Goal: Check status: Check status

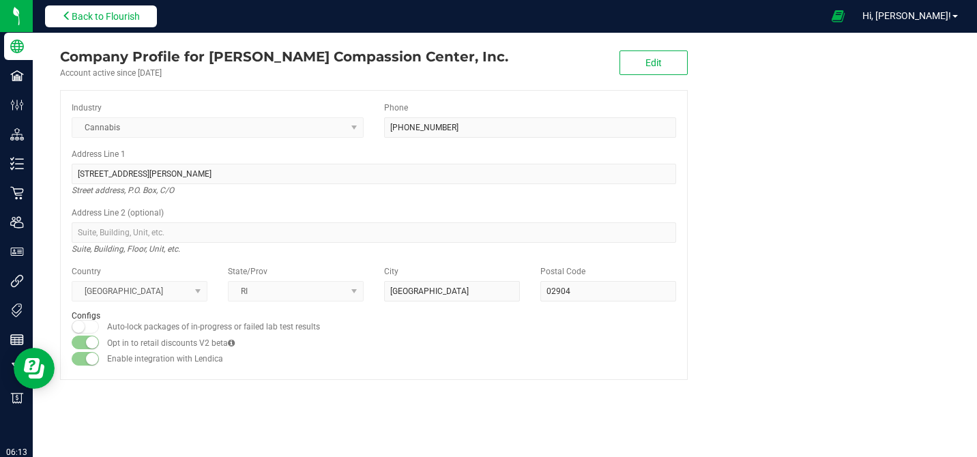
click at [85, 24] on button "Back to Flourish" at bounding box center [101, 16] width 112 height 22
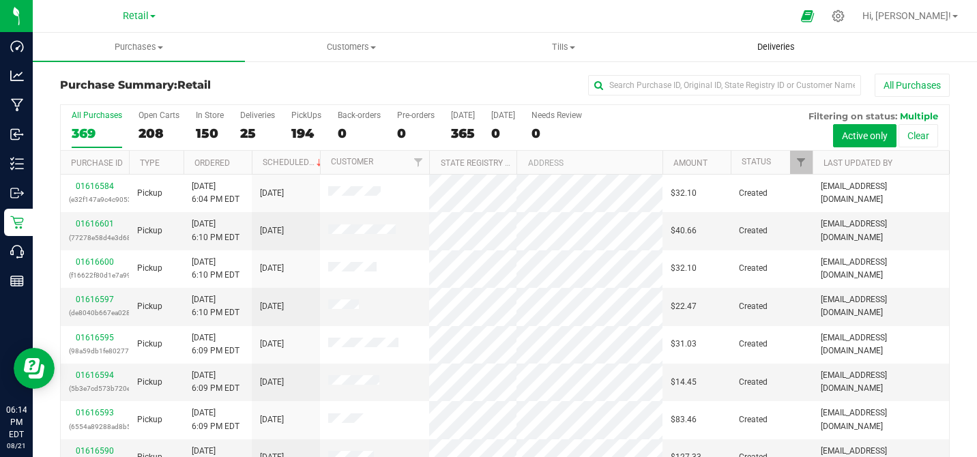
click at [780, 46] on span "Deliveries" at bounding box center [776, 47] width 74 height 12
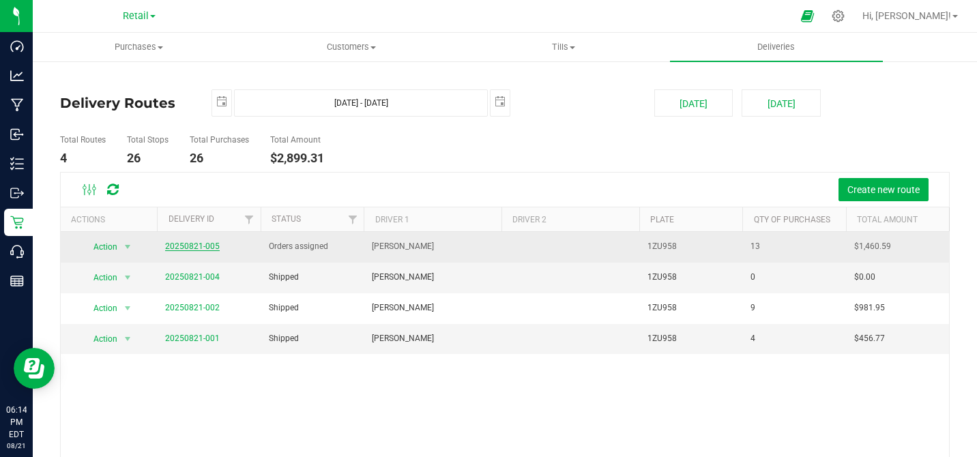
click at [203, 246] on link "20250821-005" at bounding box center [192, 247] width 55 height 10
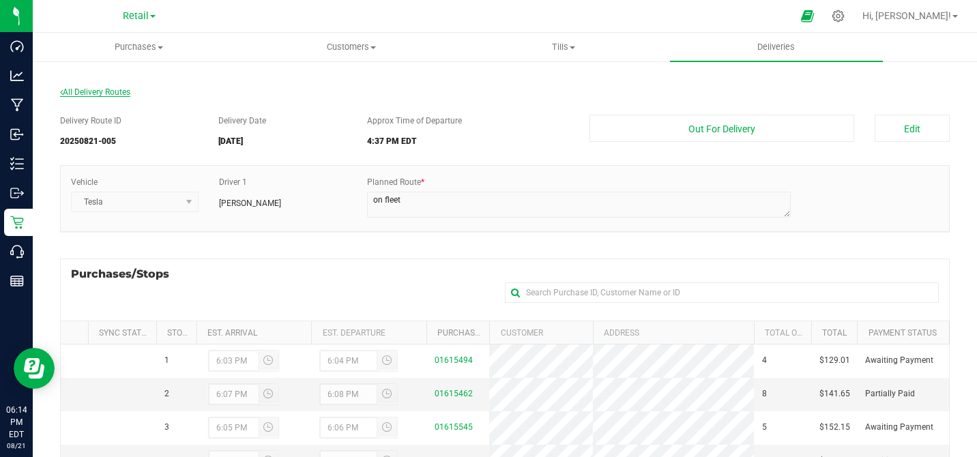
click at [83, 95] on span "All Delivery Routes" at bounding box center [95, 92] width 70 height 10
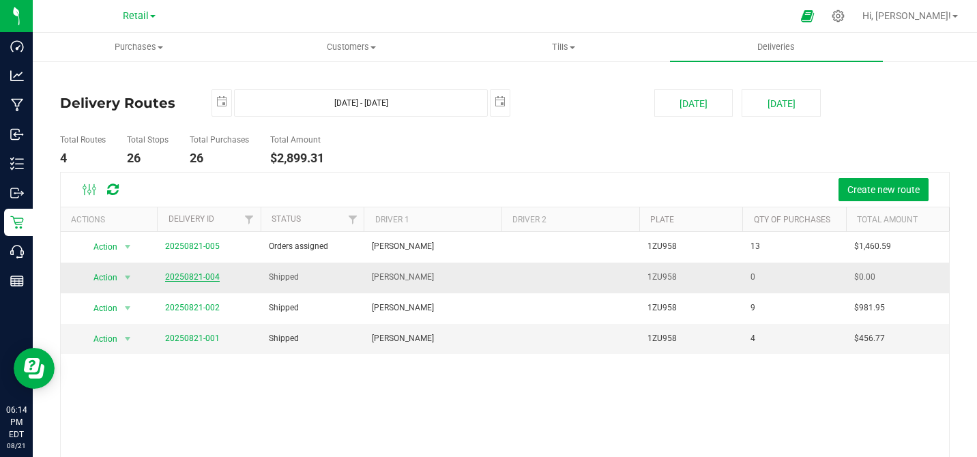
click at [188, 276] on link "20250821-004" at bounding box center [192, 277] width 55 height 10
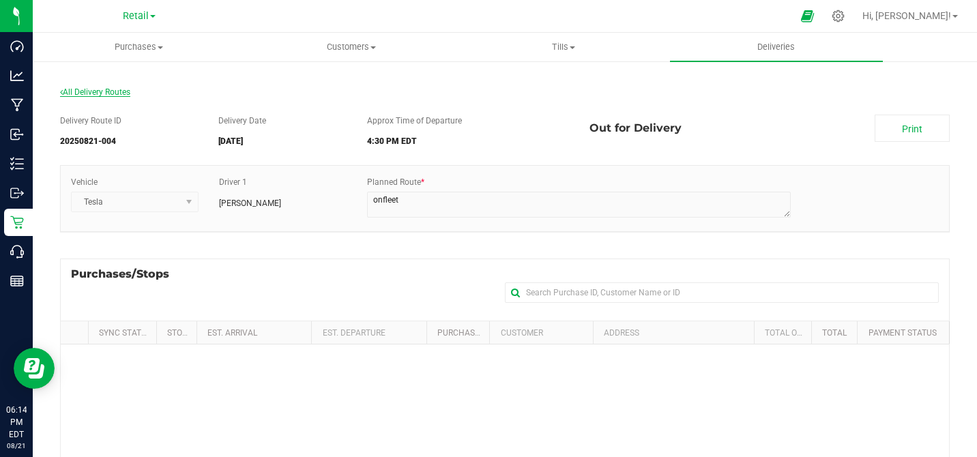
click at [114, 93] on span "All Delivery Routes" at bounding box center [95, 92] width 70 height 10
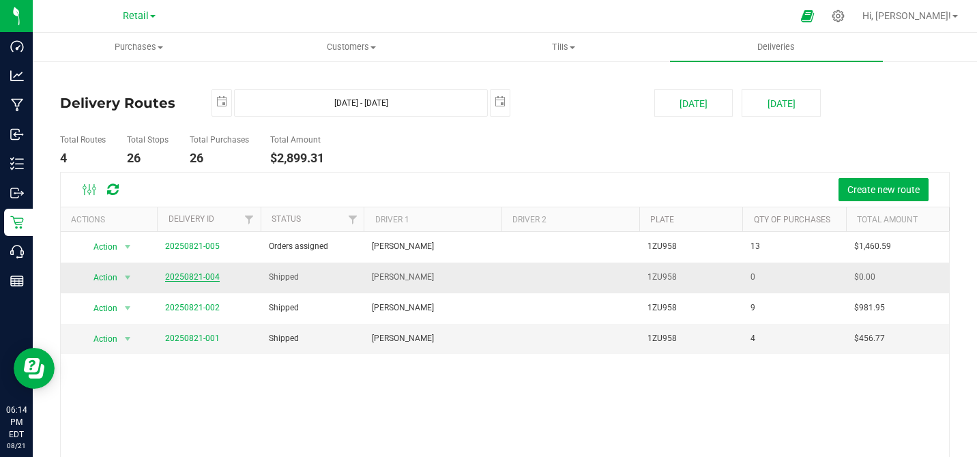
click at [195, 277] on link "20250821-004" at bounding box center [192, 277] width 55 height 10
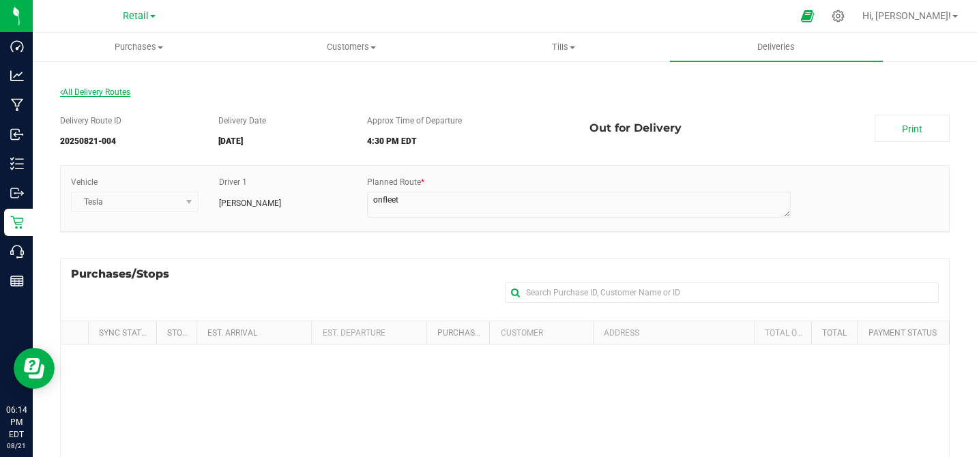
click at [95, 94] on span "All Delivery Routes" at bounding box center [95, 92] width 70 height 10
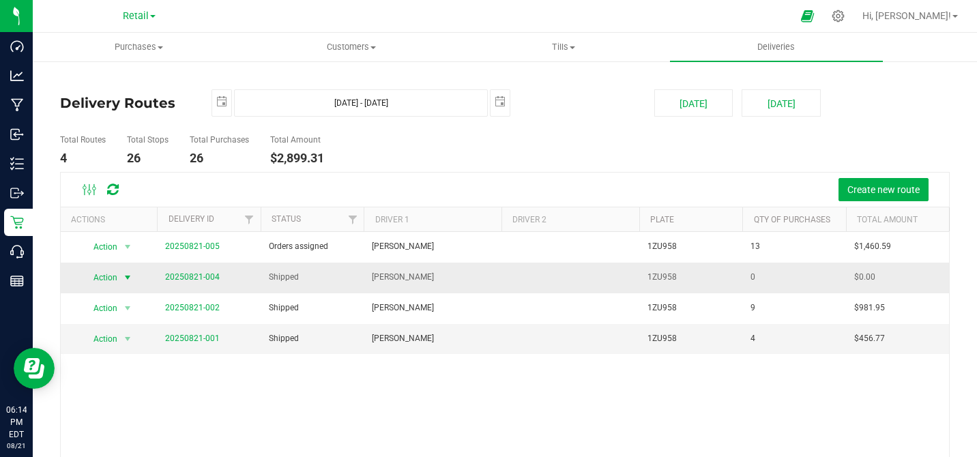
click at [115, 281] on span "Action" at bounding box center [100, 277] width 37 height 19
click at [113, 300] on li "View Delivery" at bounding box center [115, 300] width 65 height 20
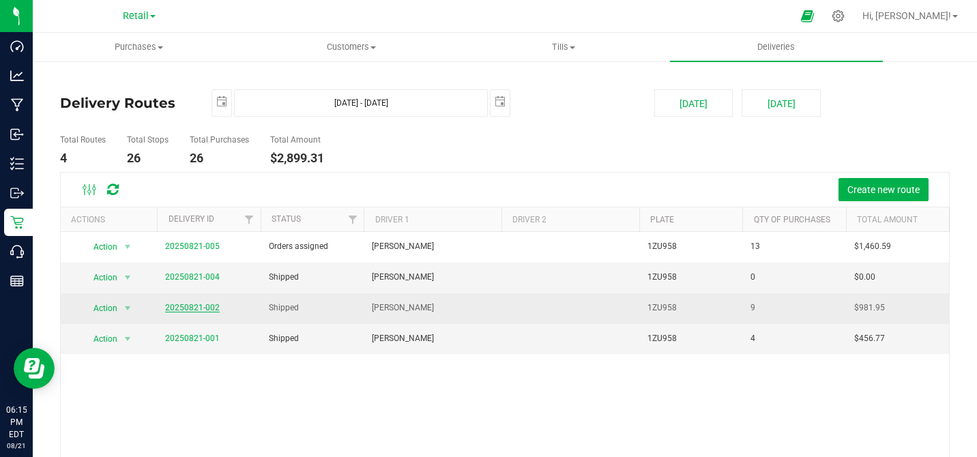
click at [199, 306] on link "20250821-002" at bounding box center [192, 308] width 55 height 10
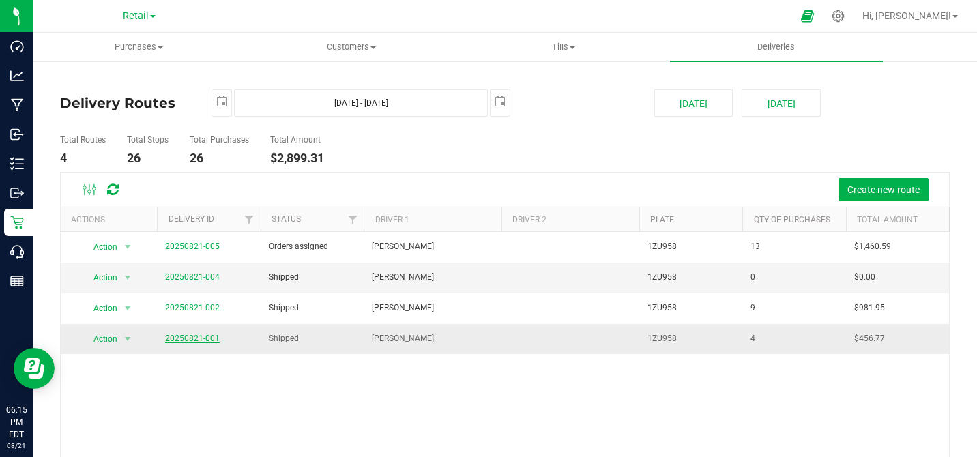
click at [181, 339] on link "20250821-001" at bounding box center [192, 339] width 55 height 10
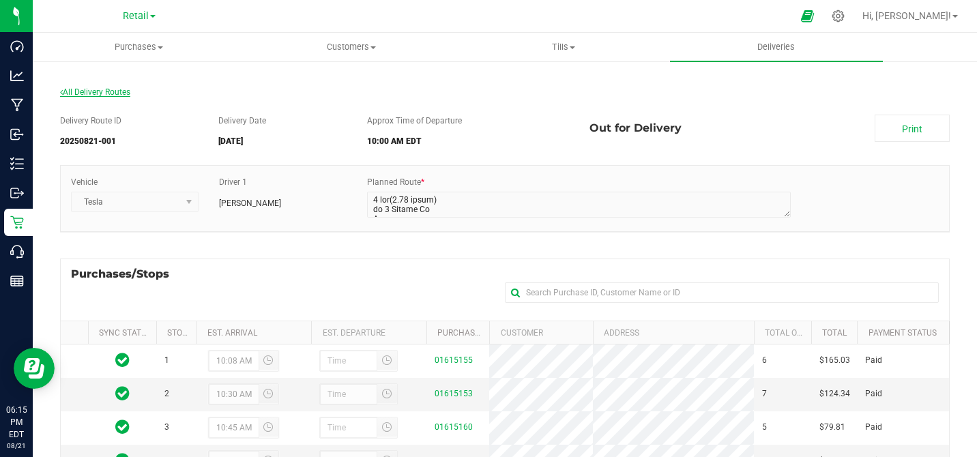
click at [96, 94] on span "All Delivery Routes" at bounding box center [95, 92] width 70 height 10
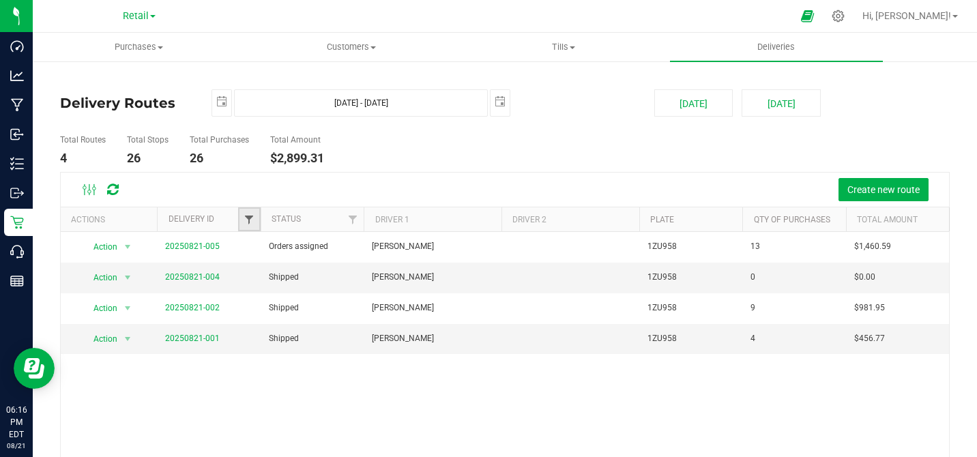
click at [251, 218] on span "Filter" at bounding box center [249, 219] width 11 height 11
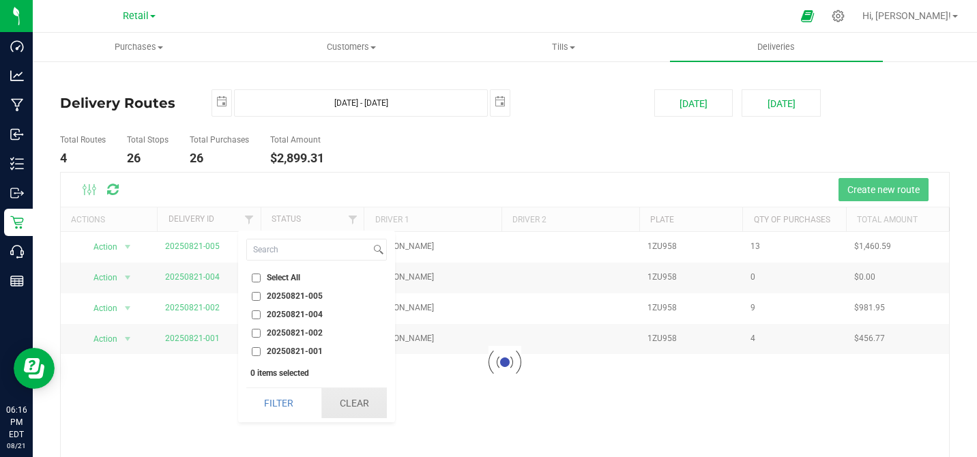
click at [356, 401] on button "Clear" at bounding box center [354, 403] width 66 height 30
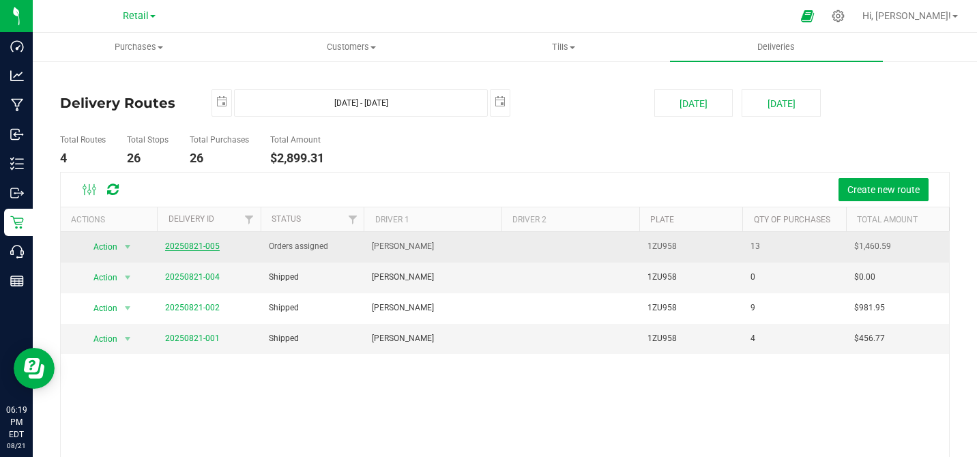
click at [175, 246] on link "20250821-005" at bounding box center [192, 247] width 55 height 10
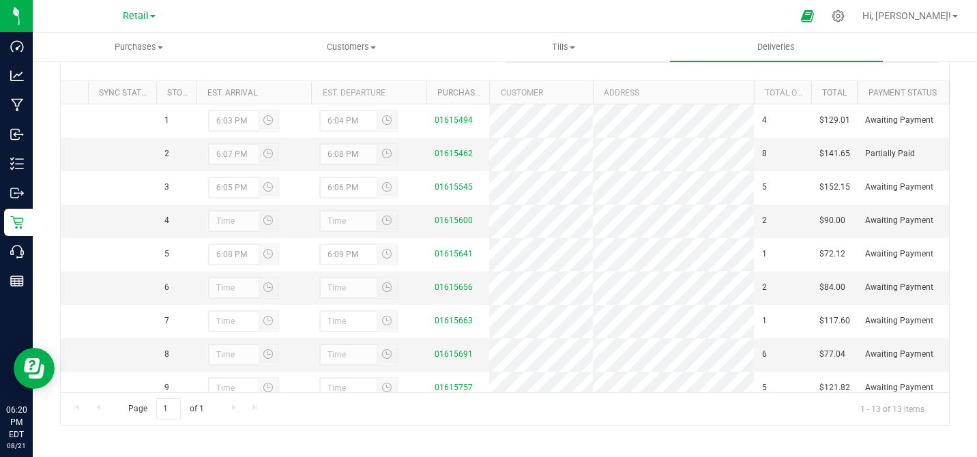
scroll to position [245, 0]
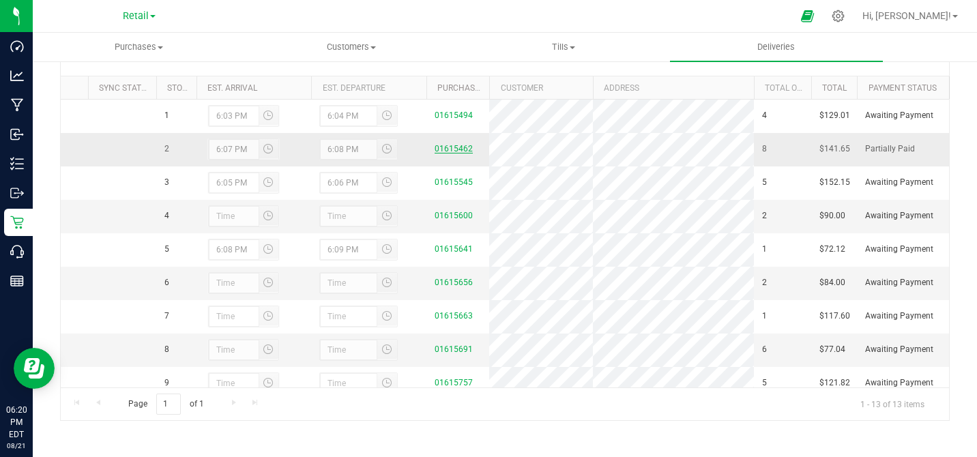
click at [451, 149] on link "01615462" at bounding box center [454, 149] width 38 height 10
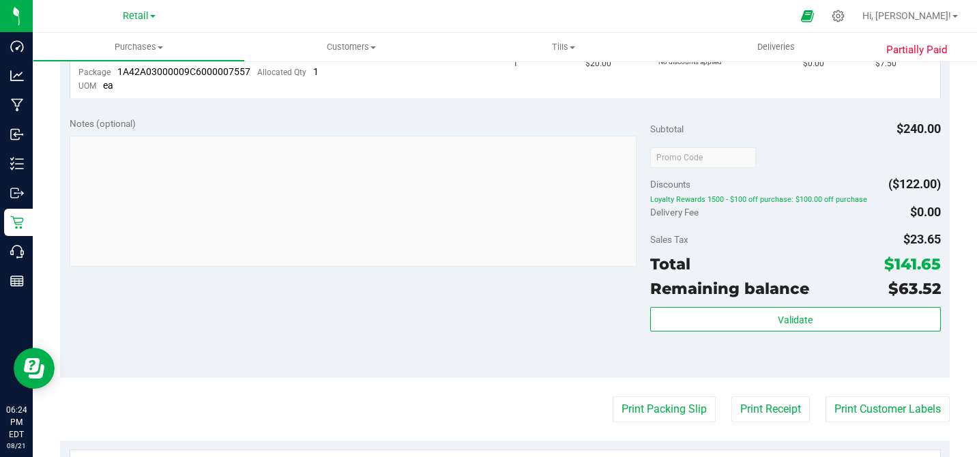
scroll to position [869, 0]
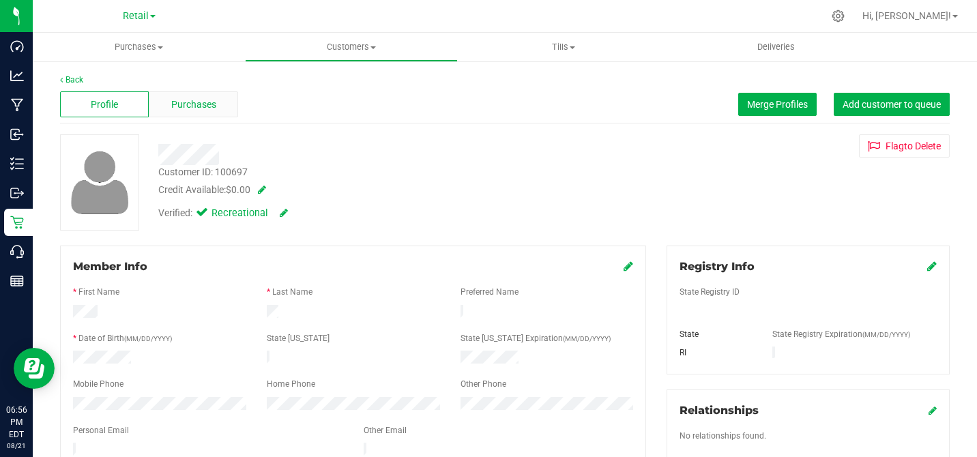
click at [191, 100] on span "Purchases" at bounding box center [193, 105] width 45 height 14
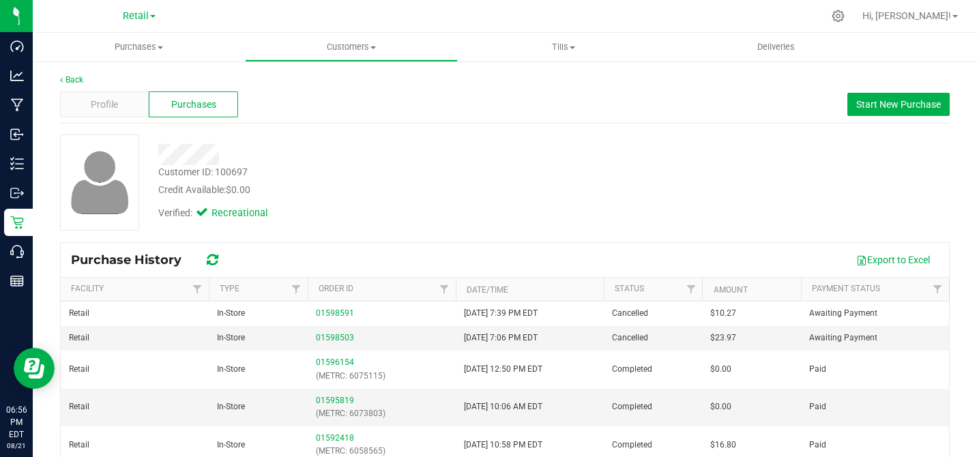
scroll to position [165, 0]
